Goal: Task Accomplishment & Management: Complete application form

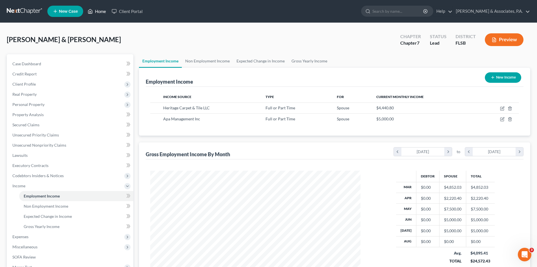
click at [101, 12] on link "Home" at bounding box center [97, 11] width 24 height 10
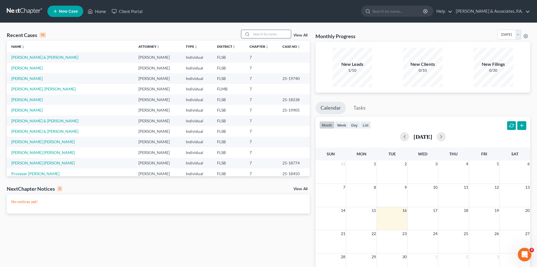
click at [266, 35] on input "search" at bounding box center [271, 34] width 39 height 8
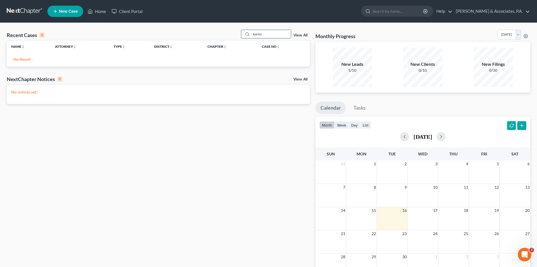
click at [266, 35] on input "kariss" at bounding box center [271, 34] width 39 height 8
click at [266, 35] on input "karissa" at bounding box center [271, 34] width 39 height 8
type input "[PERSON_NAME]"
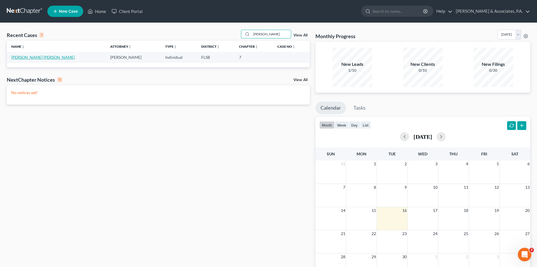
click at [27, 57] on link "[PERSON_NAME] [PERSON_NAME]" at bounding box center [42, 57] width 63 height 5
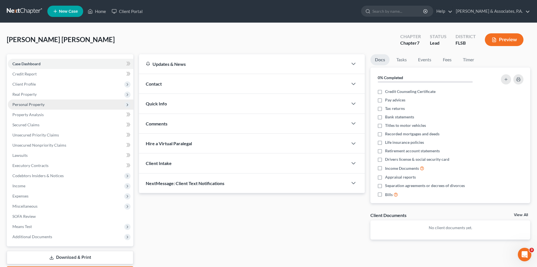
click at [17, 104] on span "Personal Property" at bounding box center [28, 104] width 32 height 5
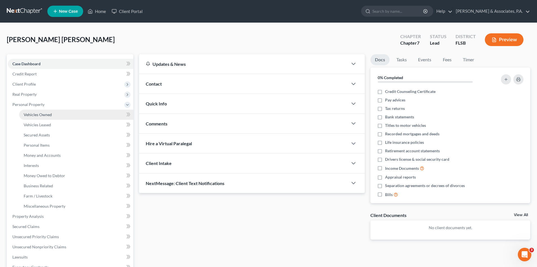
click at [35, 115] on span "Vehicles Owned" at bounding box center [38, 114] width 28 height 5
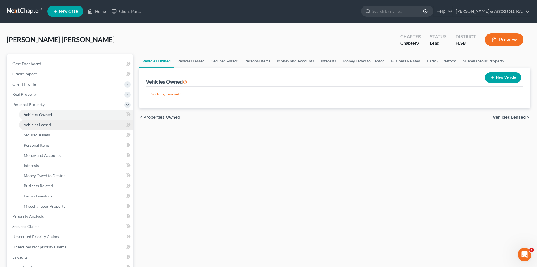
click at [35, 124] on span "Vehicles Leased" at bounding box center [37, 124] width 27 height 5
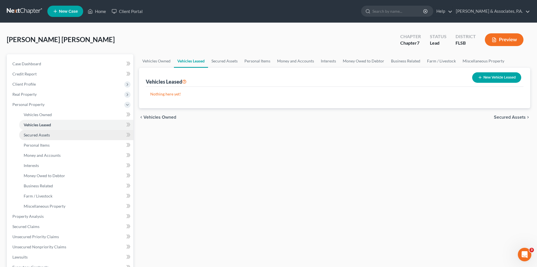
click at [34, 133] on span "Secured Assets" at bounding box center [37, 134] width 26 height 5
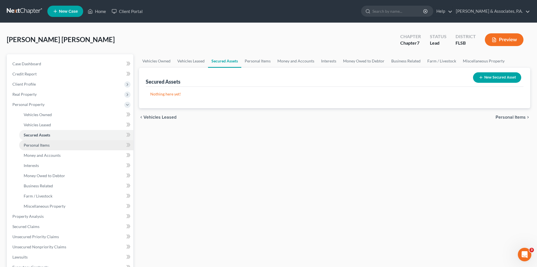
click at [34, 147] on span "Personal Items" at bounding box center [37, 144] width 26 height 5
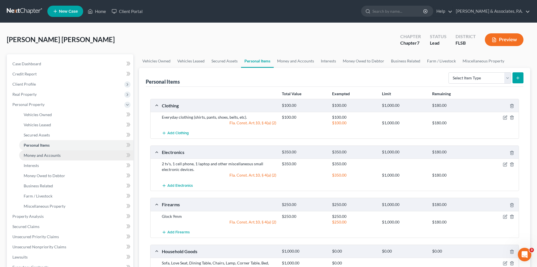
click at [34, 153] on span "Money and Accounts" at bounding box center [42, 155] width 37 height 5
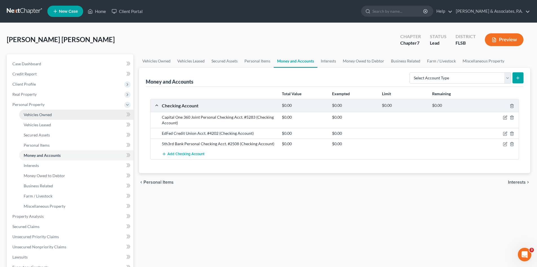
click at [35, 114] on span "Vehicles Owned" at bounding box center [38, 114] width 28 height 5
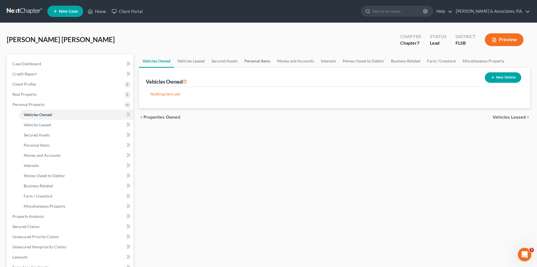
click at [255, 60] on link "Personal Items" at bounding box center [257, 61] width 33 height 14
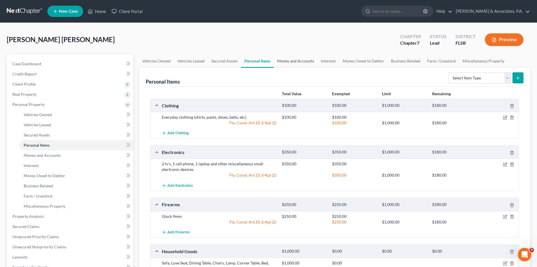
click at [292, 61] on link "Money and Accounts" at bounding box center [296, 61] width 44 height 14
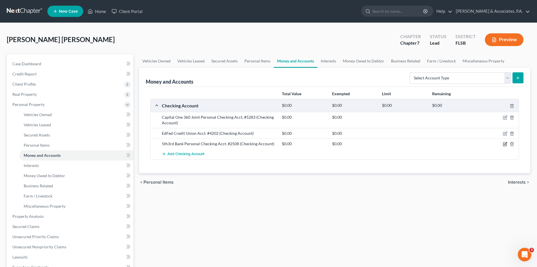
click at [505, 144] on icon "button" at bounding box center [505, 144] width 5 height 5
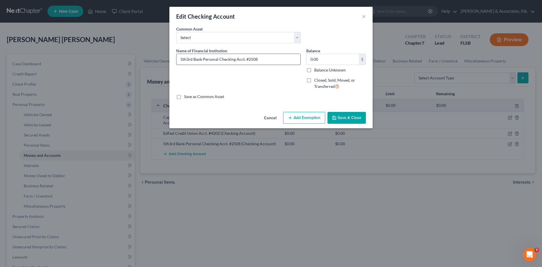
drag, startPoint x: 179, startPoint y: 58, endPoint x: 201, endPoint y: 60, distance: 21.8
click at [201, 60] on input "5th3rd Bank Personal Checking Acct. #2508" at bounding box center [238, 59] width 124 height 11
drag, startPoint x: 246, startPoint y: 61, endPoint x: 235, endPoint y: 61, distance: 11.3
click at [235, 61] on input "Truist Personal Checking Acct. #2508" at bounding box center [238, 59] width 124 height 11
type input "Truist Personal Checking Acct. #6321"
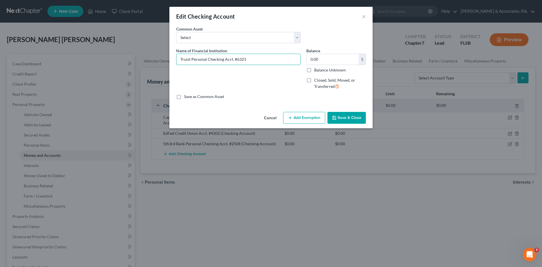
click at [353, 119] on button "Save & Close" at bounding box center [346, 118] width 38 height 12
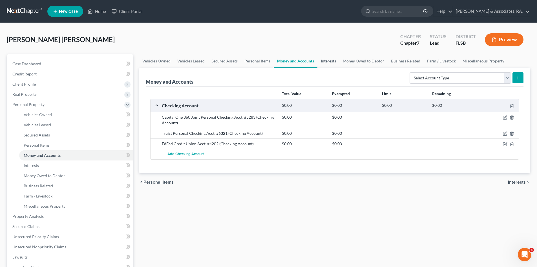
click at [329, 61] on link "Interests" at bounding box center [329, 61] width 22 height 14
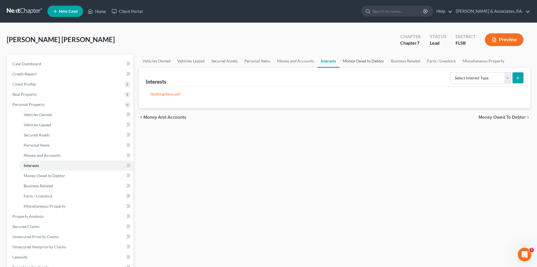
click at [361, 60] on link "Money Owed to Debtor" at bounding box center [364, 61] width 48 height 14
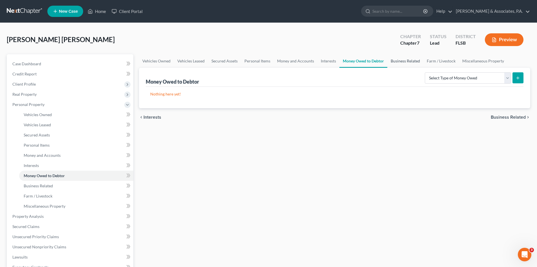
click at [402, 60] on link "Business Related" at bounding box center [406, 61] width 36 height 14
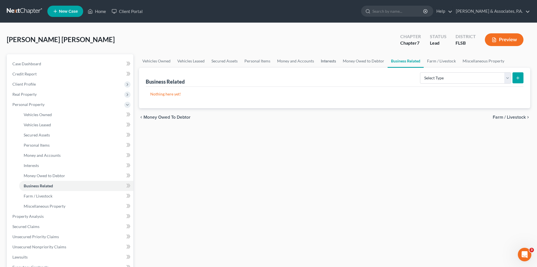
click at [329, 59] on link "Interests" at bounding box center [329, 61] width 22 height 14
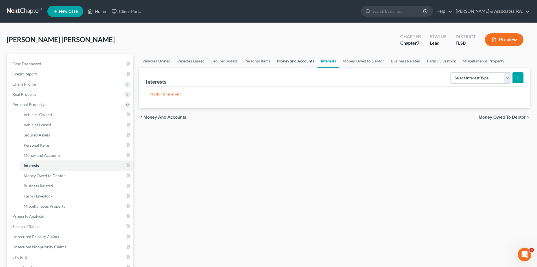
click at [294, 60] on link "Money and Accounts" at bounding box center [296, 61] width 44 height 14
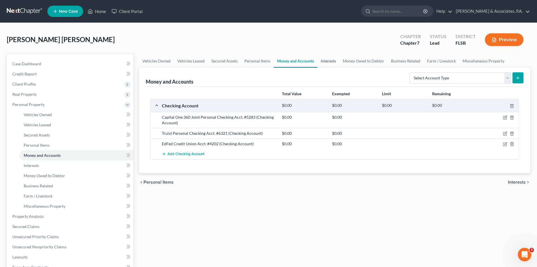
click at [329, 61] on link "Interests" at bounding box center [329, 61] width 22 height 14
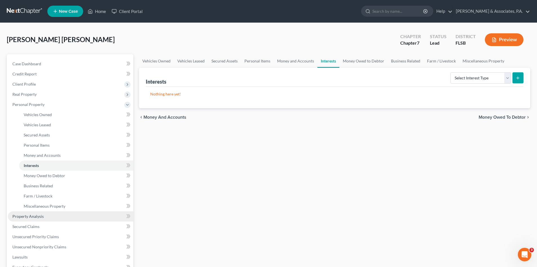
click at [33, 216] on span "Property Analysis" at bounding box center [27, 216] width 31 height 5
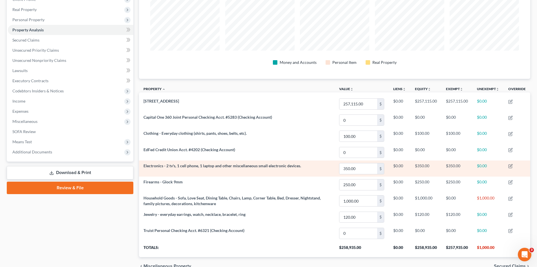
scroll to position [56, 0]
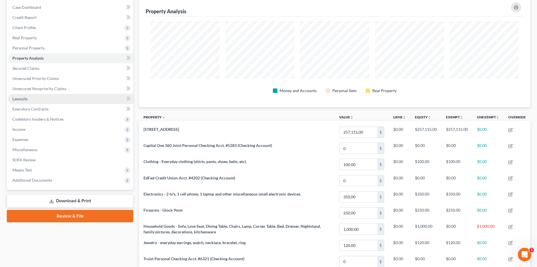
click at [26, 94] on link "Lawsuits" at bounding box center [71, 99] width 126 height 10
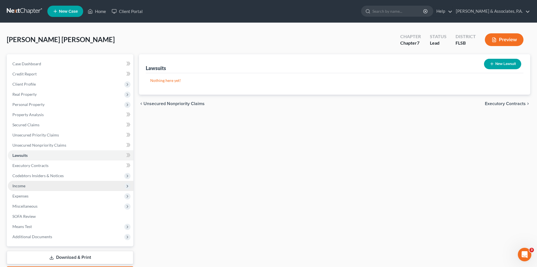
click at [21, 186] on span "Income" at bounding box center [18, 185] width 13 height 5
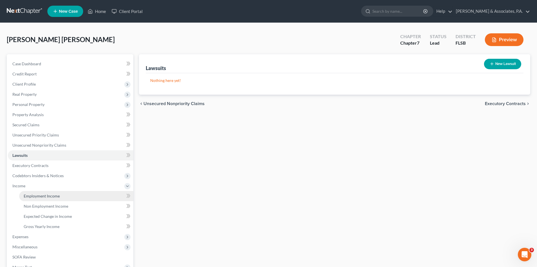
click at [37, 193] on link "Employment Income" at bounding box center [76, 196] width 114 height 10
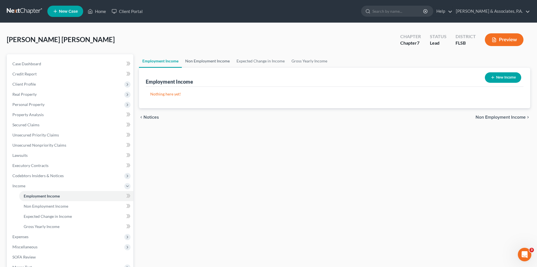
click at [208, 59] on link "Non Employment Income" at bounding box center [207, 61] width 51 height 14
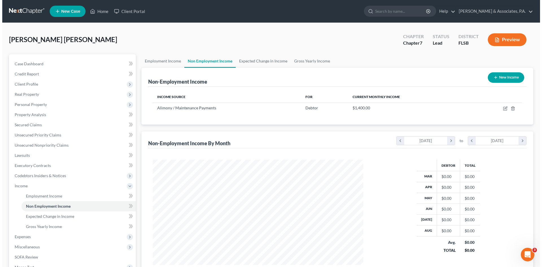
scroll to position [105, 222]
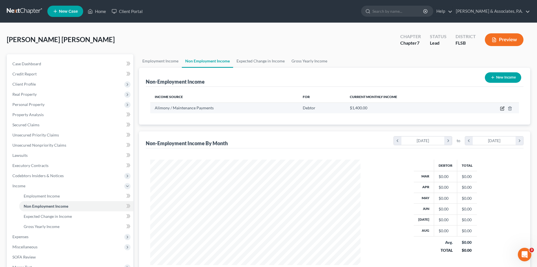
click at [502, 107] on icon "button" at bounding box center [503, 108] width 5 height 5
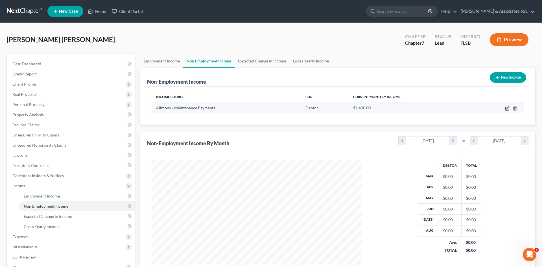
select select "11"
select select "0"
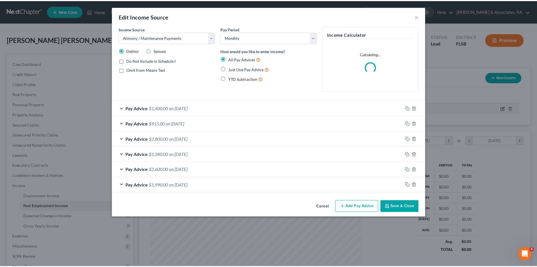
scroll to position [106, 224]
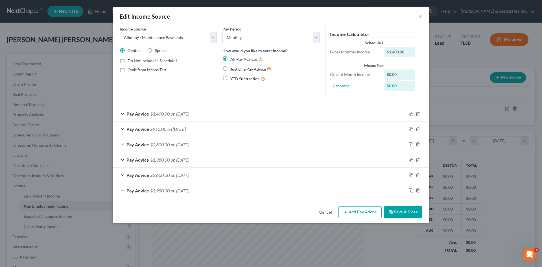
click at [122, 190] on div "Pay Advice $1,990.00 on [DATE]" at bounding box center [259, 190] width 293 height 15
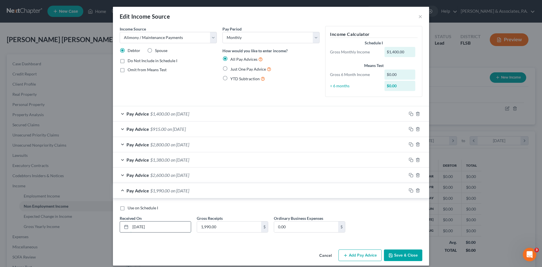
click at [138, 227] on input "[DATE]" at bounding box center [160, 226] width 60 height 11
type input "[DATE]"
click at [223, 223] on input "1,990.00" at bounding box center [229, 226] width 64 height 11
type input "1"
type input "3,500.00"
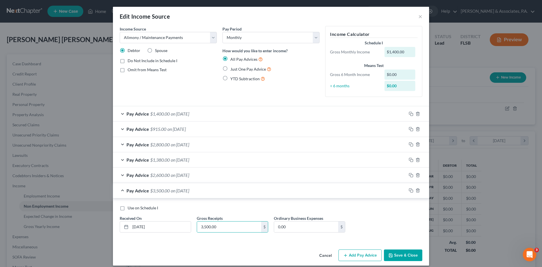
click at [393, 251] on button "Save & Close" at bounding box center [403, 255] width 38 height 12
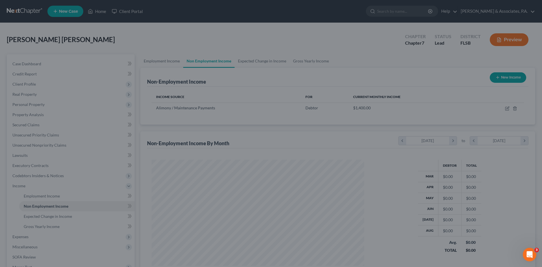
scroll to position [282033, 281916]
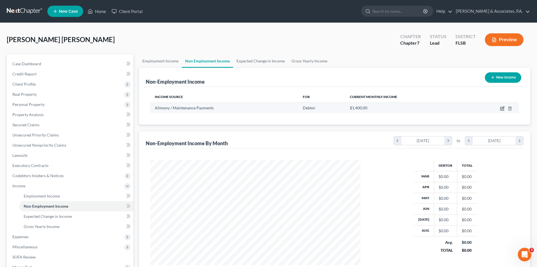
click at [502, 108] on icon "button" at bounding box center [503, 108] width 5 height 5
select select "11"
select select "0"
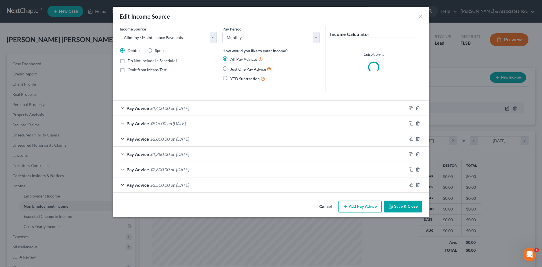
scroll to position [106, 224]
click at [122, 169] on div "Pay Advice $2,600.00 on [DATE]" at bounding box center [259, 169] width 293 height 15
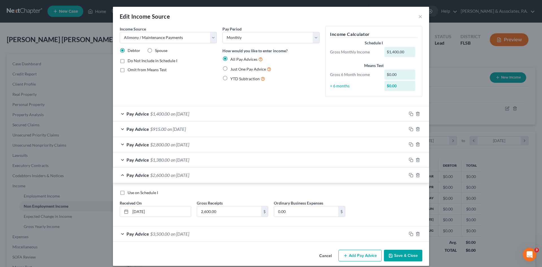
click at [122, 228] on div "Pay Advice $3,500.00 on [DATE]" at bounding box center [259, 233] width 293 height 15
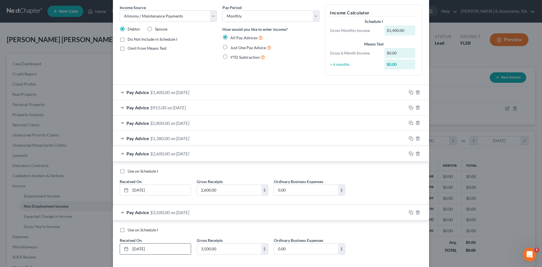
scroll to position [49, 0]
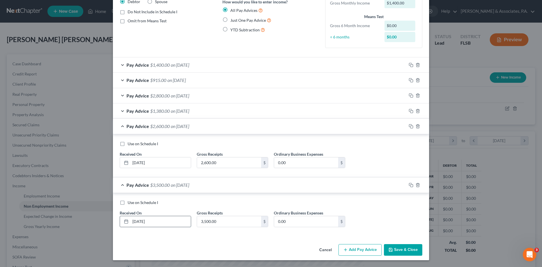
click at [153, 221] on input "[DATE]" at bounding box center [160, 221] width 60 height 11
type input "[DATE]"
drag, startPoint x: 159, startPoint y: 162, endPoint x: 120, endPoint y: 160, distance: 39.0
click at [120, 160] on div "[DATE]" at bounding box center [155, 162] width 71 height 11
type input "[DATE]"
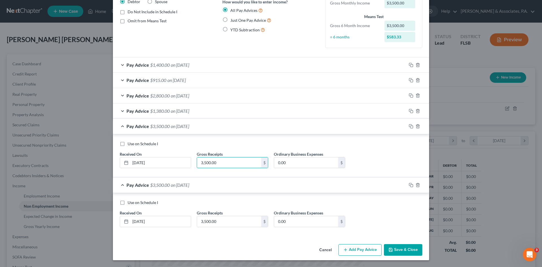
type input "3,500.00"
click at [120, 111] on div "Pay Advice $1,380.00 on [DATE]" at bounding box center [259, 110] width 293 height 15
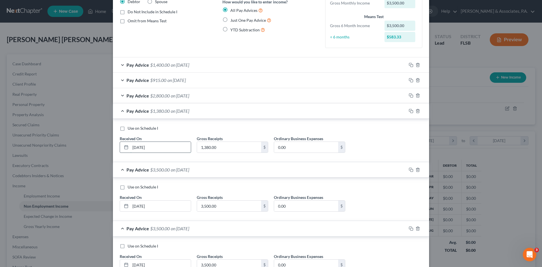
click at [154, 145] on input "[DATE]" at bounding box center [160, 147] width 60 height 11
drag, startPoint x: 158, startPoint y: 148, endPoint x: 122, endPoint y: 148, distance: 35.3
click at [122, 148] on div "[DATE]" at bounding box center [155, 146] width 71 height 11
type input "[DATE]"
type input "3,500.00"
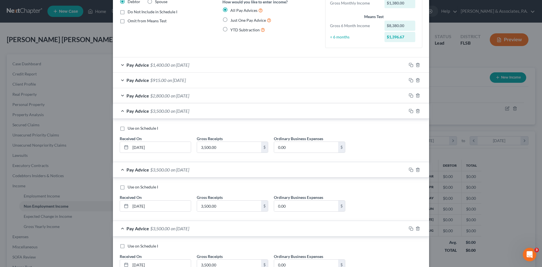
click at [121, 96] on div "Pay Advice $2,800.00 on [DATE]" at bounding box center [259, 95] width 293 height 15
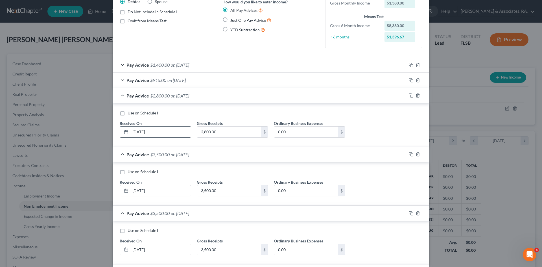
click at [152, 130] on input "[DATE]" at bounding box center [160, 131] width 60 height 11
drag, startPoint x: 156, startPoint y: 131, endPoint x: 126, endPoint y: 130, distance: 30.2
click at [126, 130] on div "[DATE]" at bounding box center [155, 131] width 71 height 11
type input "[DATE]"
click at [224, 129] on input "2,800.00" at bounding box center [229, 131] width 64 height 11
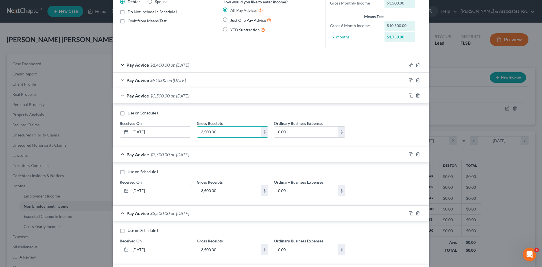
type input "3,500.00"
click at [119, 80] on div "Pay Advice $915.00 on [DATE]" at bounding box center [259, 80] width 293 height 15
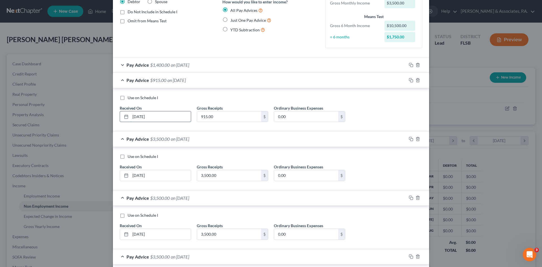
click at [153, 116] on input "[DATE]" at bounding box center [160, 116] width 60 height 11
drag, startPoint x: 153, startPoint y: 116, endPoint x: 125, endPoint y: 115, distance: 27.7
click at [125, 115] on div "[DATE]" at bounding box center [155, 116] width 71 height 11
type input "[DATE]"
click at [214, 117] on input "915.00" at bounding box center [229, 116] width 64 height 11
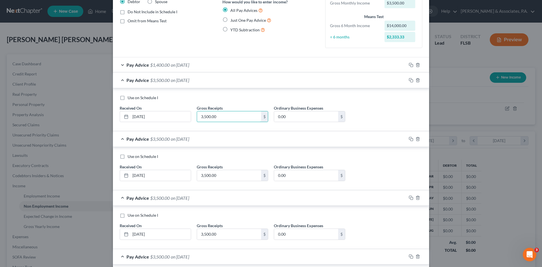
type input "3,500.00"
click at [120, 64] on div "Pay Advice $1,400.00 on [DATE]" at bounding box center [259, 64] width 293 height 15
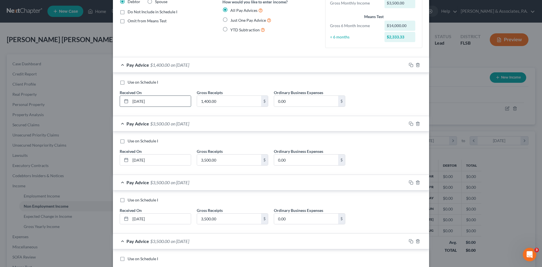
click at [155, 100] on input "[DATE]" at bounding box center [160, 101] width 60 height 11
drag, startPoint x: 155, startPoint y: 100, endPoint x: 125, endPoint y: 102, distance: 30.0
click at [125, 102] on div "[DATE]" at bounding box center [155, 100] width 71 height 11
type input "[DATE]"
click at [220, 101] on input "1,400.00" at bounding box center [229, 101] width 64 height 11
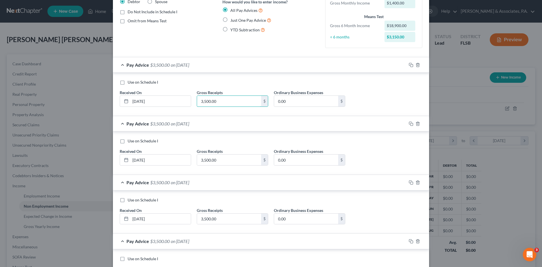
type input "3,500.00"
click at [121, 65] on div "Pay Advice $3,500.00 on [DATE]" at bounding box center [259, 64] width 293 height 15
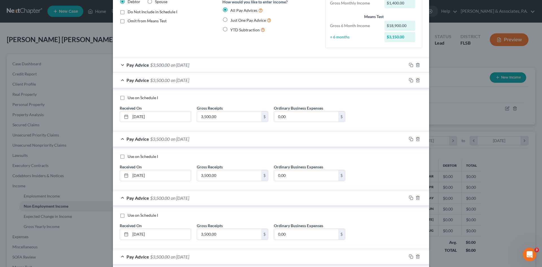
click at [119, 79] on div "Pay Advice $3,500.00 on [DATE]" at bounding box center [259, 80] width 293 height 15
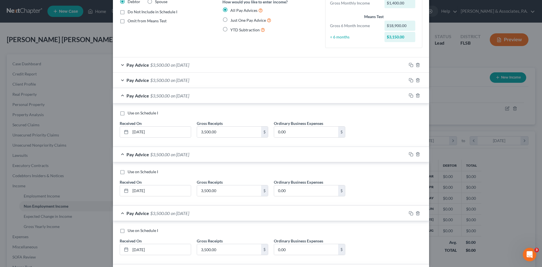
click at [119, 94] on div "Pay Advice $3,500.00 on [DATE]" at bounding box center [259, 95] width 293 height 15
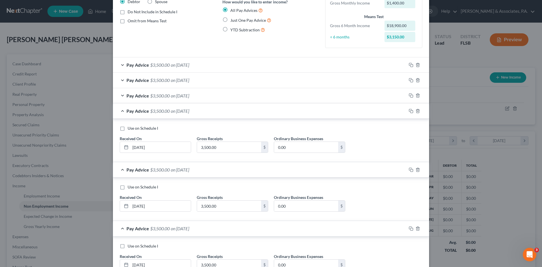
click at [120, 112] on div "Pay Advice $3,500.00 on [DATE]" at bounding box center [259, 110] width 293 height 15
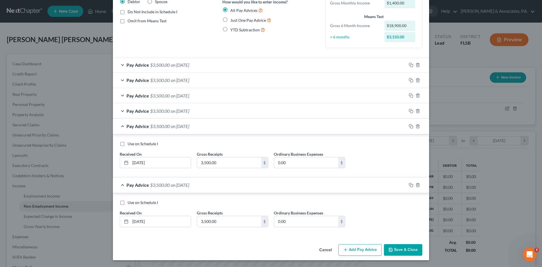
click at [118, 183] on div "Pay Advice $3,500.00 on [DATE]" at bounding box center [259, 184] width 293 height 15
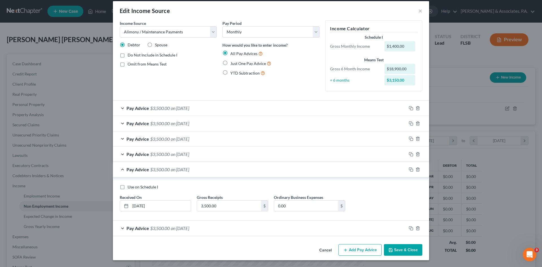
scroll to position [6, 0]
click at [120, 227] on div "Pay Advice $3,500.00 on [DATE]" at bounding box center [259, 227] width 293 height 15
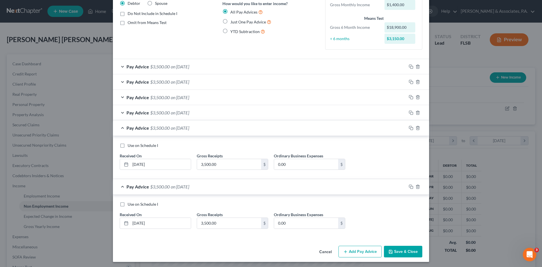
scroll to position [49, 0]
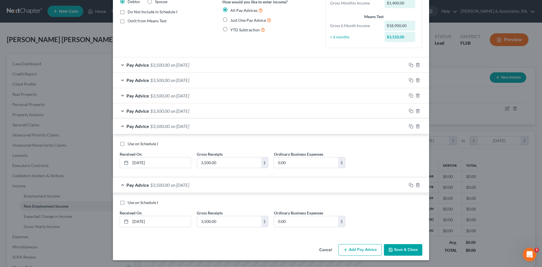
click at [121, 183] on div "Pay Advice $3,500.00 on [DATE]" at bounding box center [259, 184] width 293 height 15
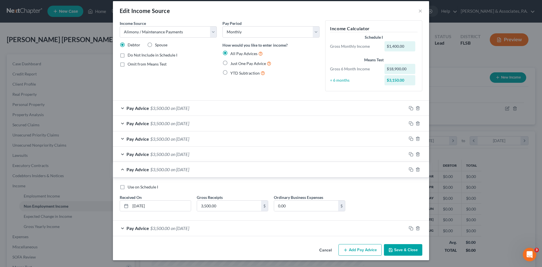
scroll to position [6, 0]
click at [120, 168] on div "Pay Advice $3,500.00 on [DATE]" at bounding box center [259, 169] width 293 height 15
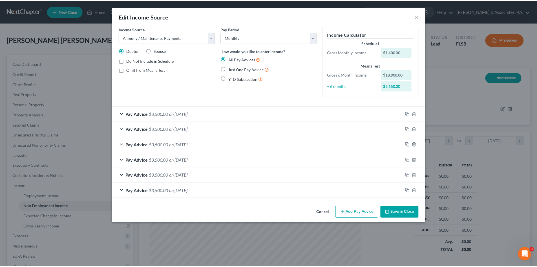
scroll to position [0, 0]
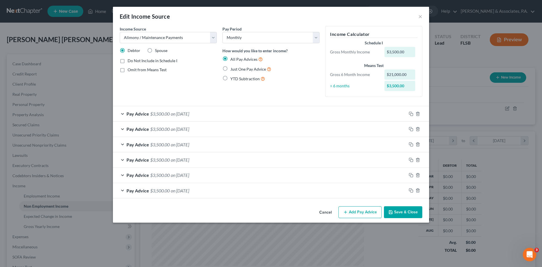
click at [400, 211] on button "Save & Close" at bounding box center [403, 212] width 38 height 12
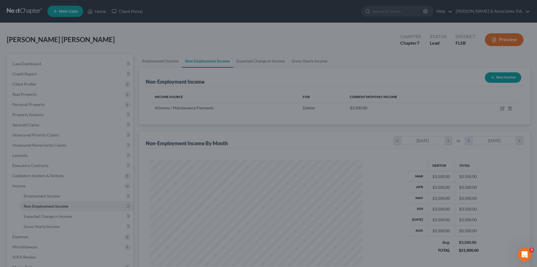
scroll to position [282033, 281916]
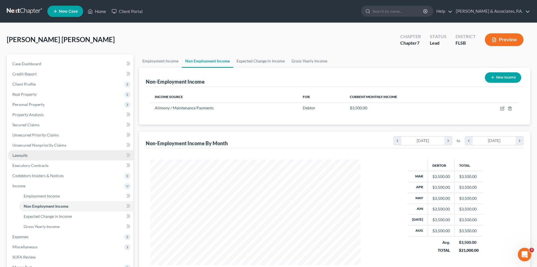
click at [17, 154] on span "Lawsuits" at bounding box center [19, 155] width 15 height 5
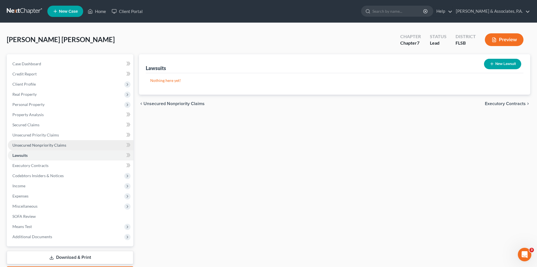
click at [27, 143] on span "Unsecured Nonpriority Claims" at bounding box center [39, 144] width 54 height 5
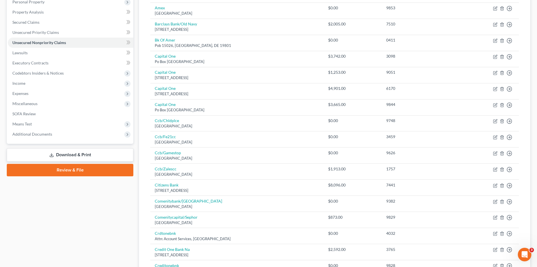
scroll to position [28, 0]
